Goal: Information Seeking & Learning: Learn about a topic

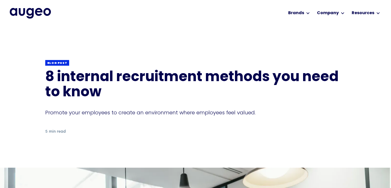
drag, startPoint x: 52, startPoint y: 12, endPoint x: 31, endPoint y: 13, distance: 21.4
click at [31, 13] on div "Workplace solutions Employee recognition & rewards Channel Loyalty Sales incent…" at bounding box center [196, 12] width 372 height 25
drag, startPoint x: 31, startPoint y: 13, endPoint x: 104, endPoint y: 55, distance: 84.1
click at [104, 55] on div "Back Blog post 8 internal recruitment methods you need to know Promote your emp…" at bounding box center [195, 97] width 301 height 140
drag, startPoint x: 60, startPoint y: 11, endPoint x: 10, endPoint y: 13, distance: 50.2
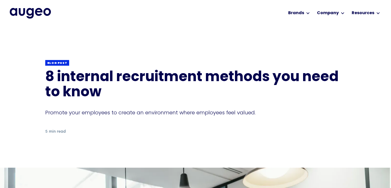
click at [10, 13] on div "Workplace solutions Employee recognition & rewards Channel Loyalty Sales incent…" at bounding box center [196, 12] width 372 height 25
drag, startPoint x: 9, startPoint y: 12, endPoint x: 60, endPoint y: 10, distance: 50.5
click at [60, 10] on div "Workplace solutions Employee recognition & rewards Channel Loyalty Sales incent…" at bounding box center [195, 13] width 391 height 26
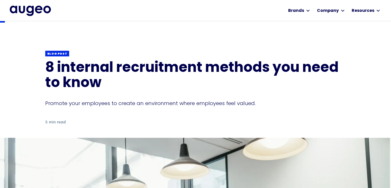
scroll to position [25, 0]
